Goal: Task Accomplishment & Management: Manage account settings

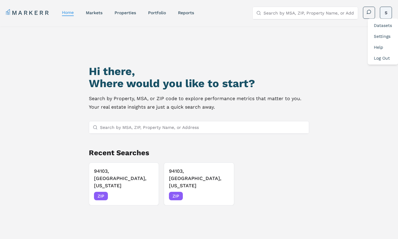
click at [387, 12] on html "MARKERR home markets properties Portfolio reports Search by MSA, ZIP, Property …" at bounding box center [199, 145] width 398 height 291
click at [383, 34] on link "Settings" at bounding box center [382, 36] width 17 height 5
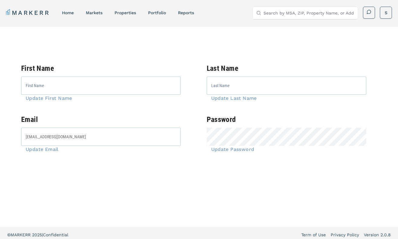
click at [231, 150] on span "Update Password" at bounding box center [231, 149] width 48 height 6
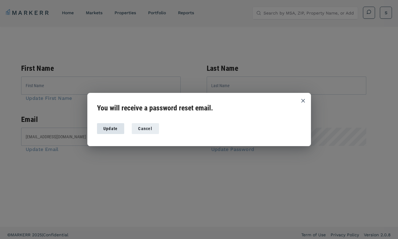
click at [115, 128] on div "Update" at bounding box center [111, 128] width 18 height 6
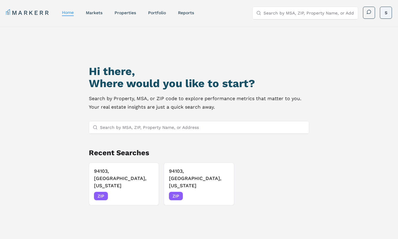
click at [383, 12] on html "MARKERR home markets properties Portfolio reports Search by MSA, ZIP, Property …" at bounding box center [199, 145] width 398 height 291
click at [383, 23] on link "Datasets" at bounding box center [383, 25] width 18 height 5
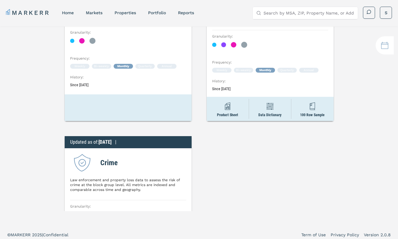
scroll to position [510, 0]
